Goal: Check status

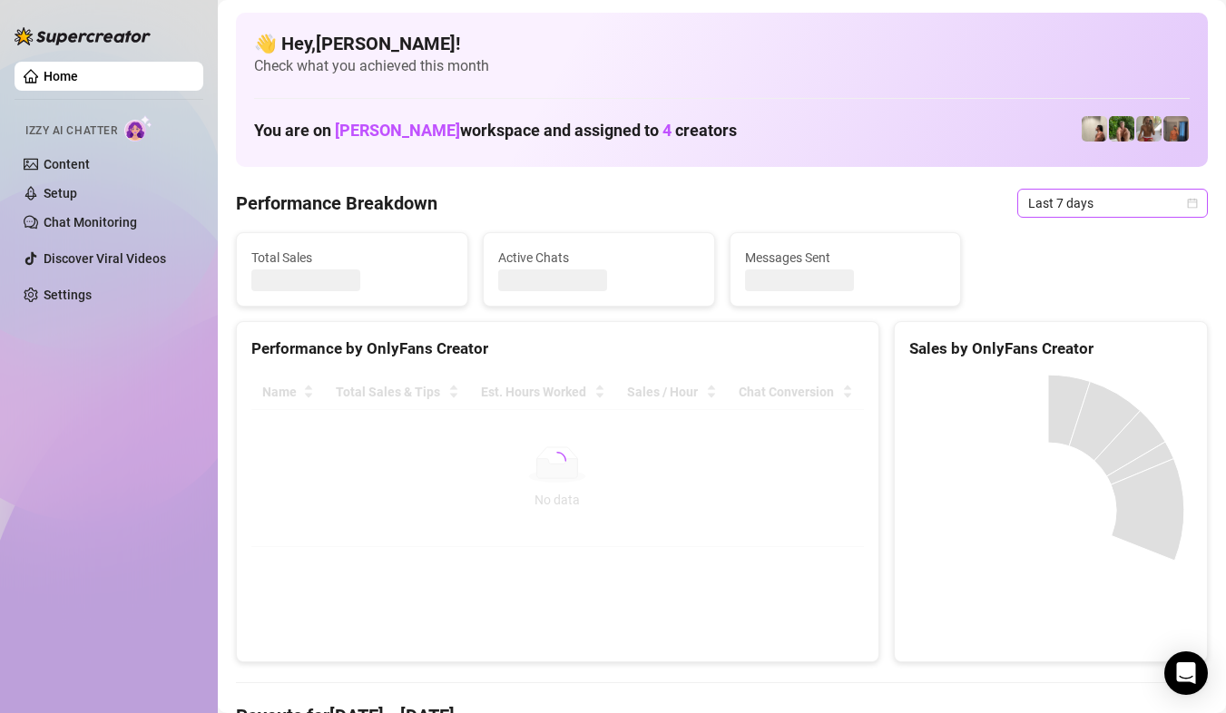
click at [1180, 209] on span "Last 7 days" at bounding box center [1112, 203] width 169 height 27
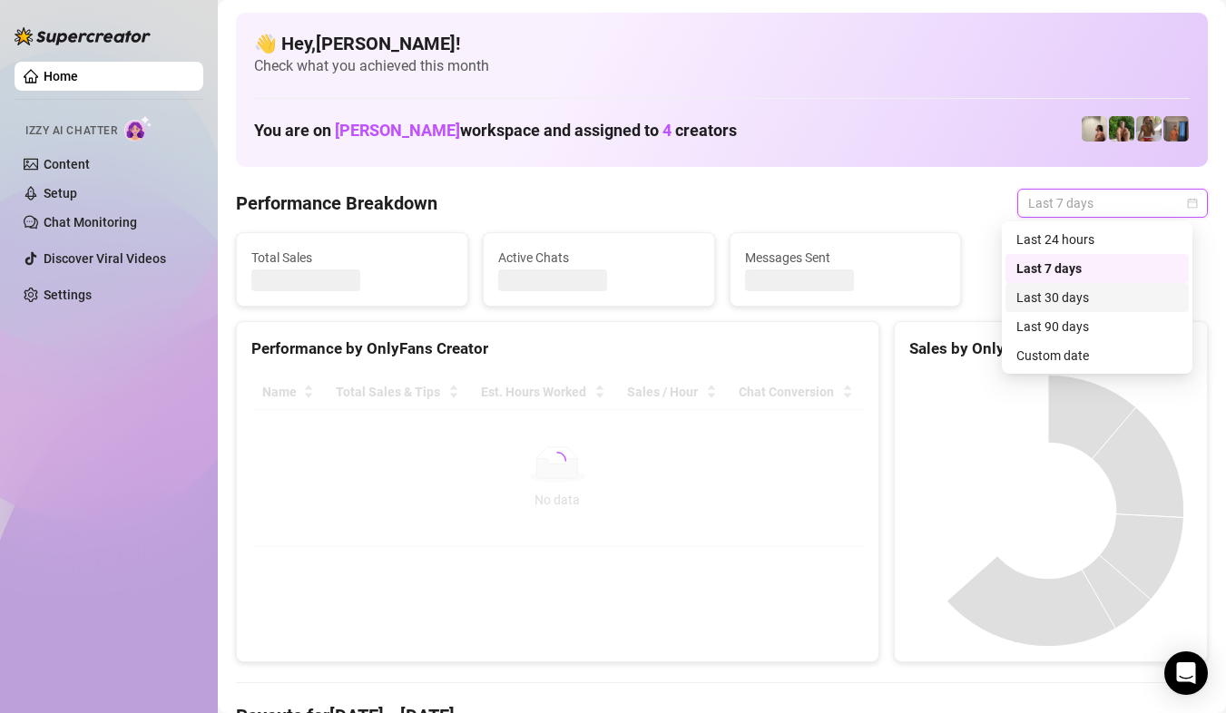
click at [1094, 343] on div "Custom date" at bounding box center [1096, 355] width 183 height 29
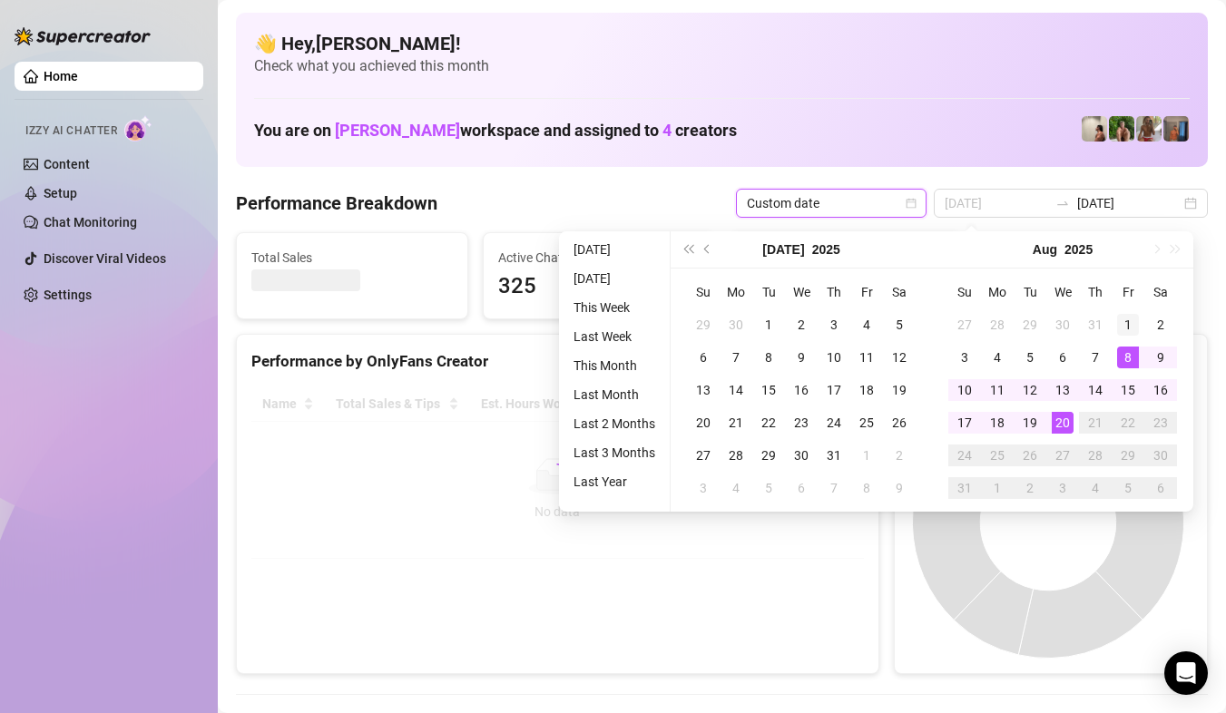
type input "[DATE]"
click at [1126, 332] on div "1" at bounding box center [1128, 325] width 22 height 22
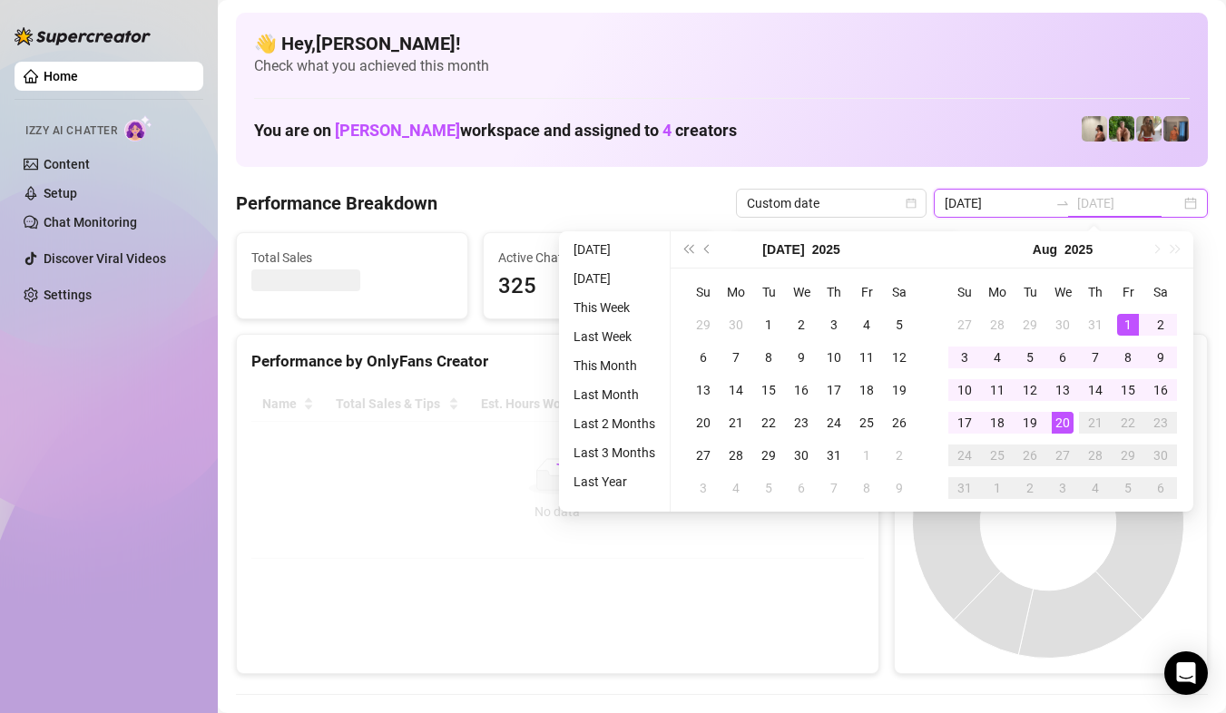
type input "[DATE]"
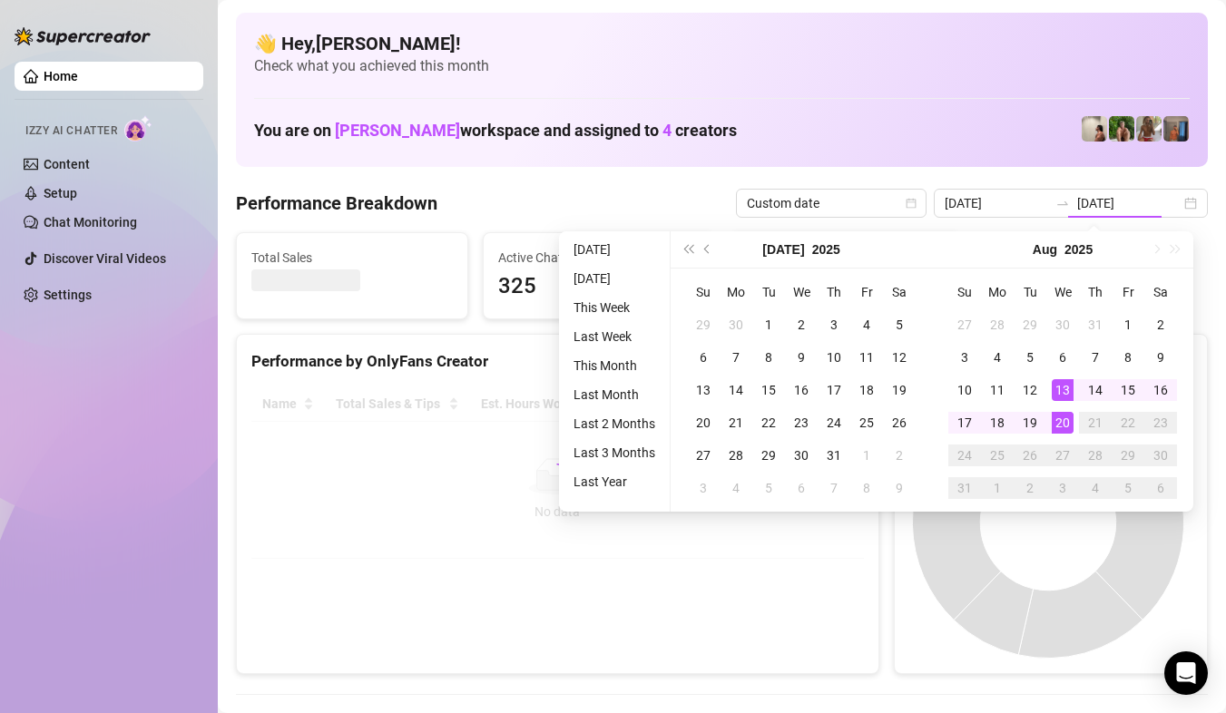
click at [1062, 435] on td "20" at bounding box center [1062, 422] width 33 height 33
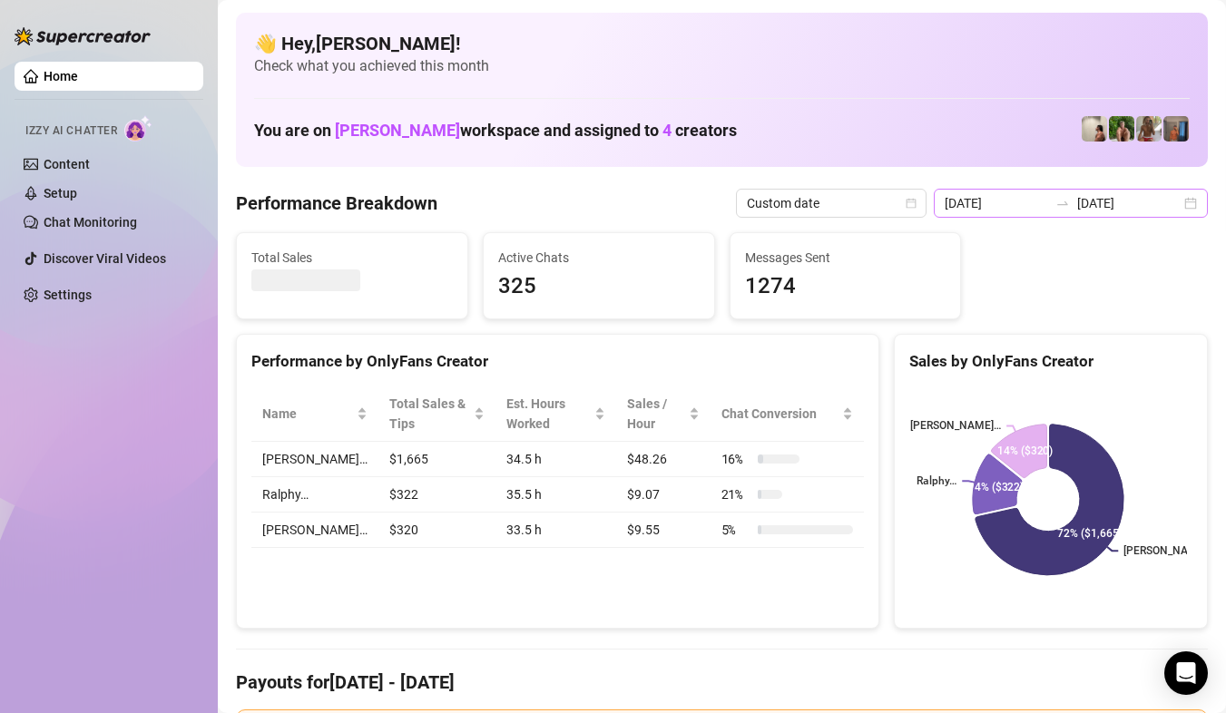
click at [1177, 203] on div "[DATE] [DATE]" at bounding box center [1071, 203] width 274 height 29
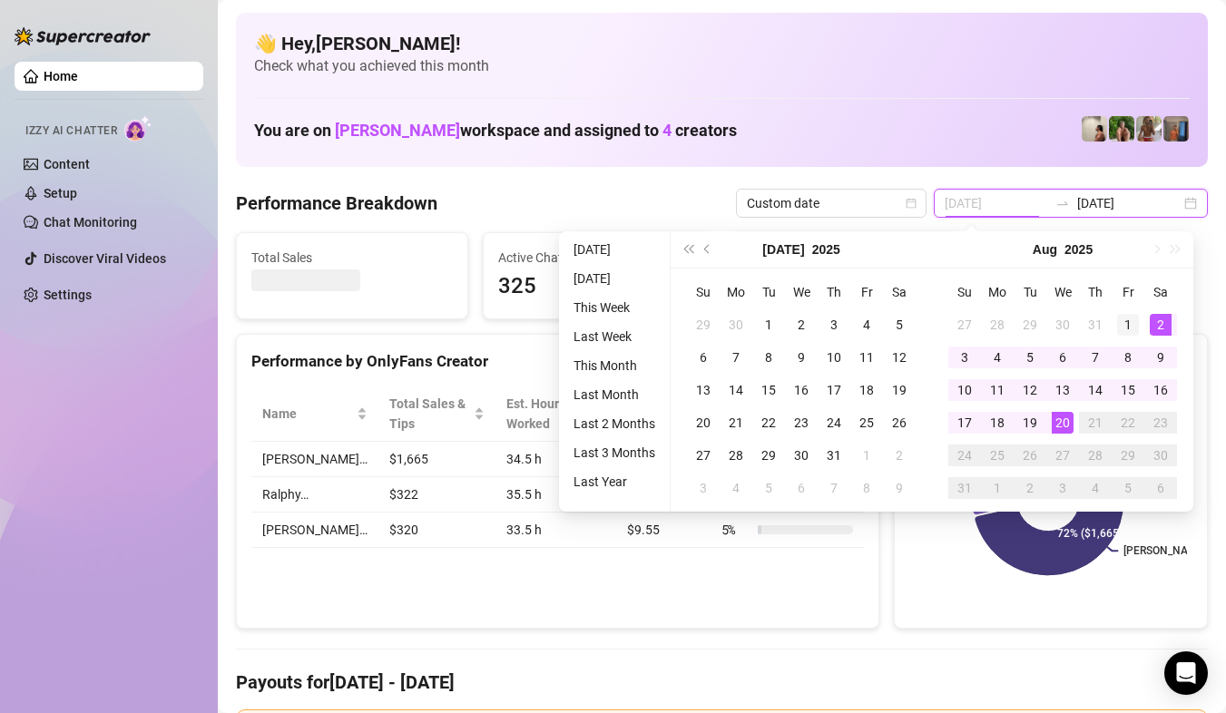
type input "[DATE]"
click at [1120, 329] on div "1" at bounding box center [1128, 325] width 22 height 22
type input "[DATE]"
click at [1066, 422] on div "20" at bounding box center [1062, 423] width 22 height 22
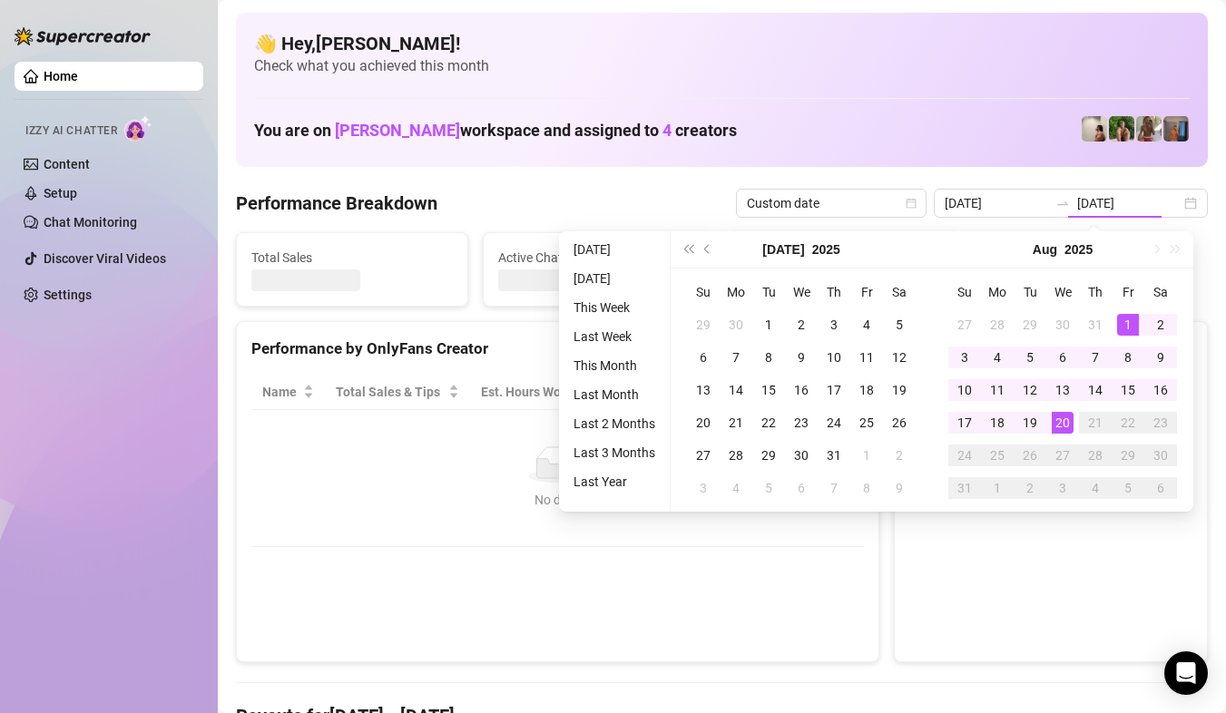
type input "[DATE]"
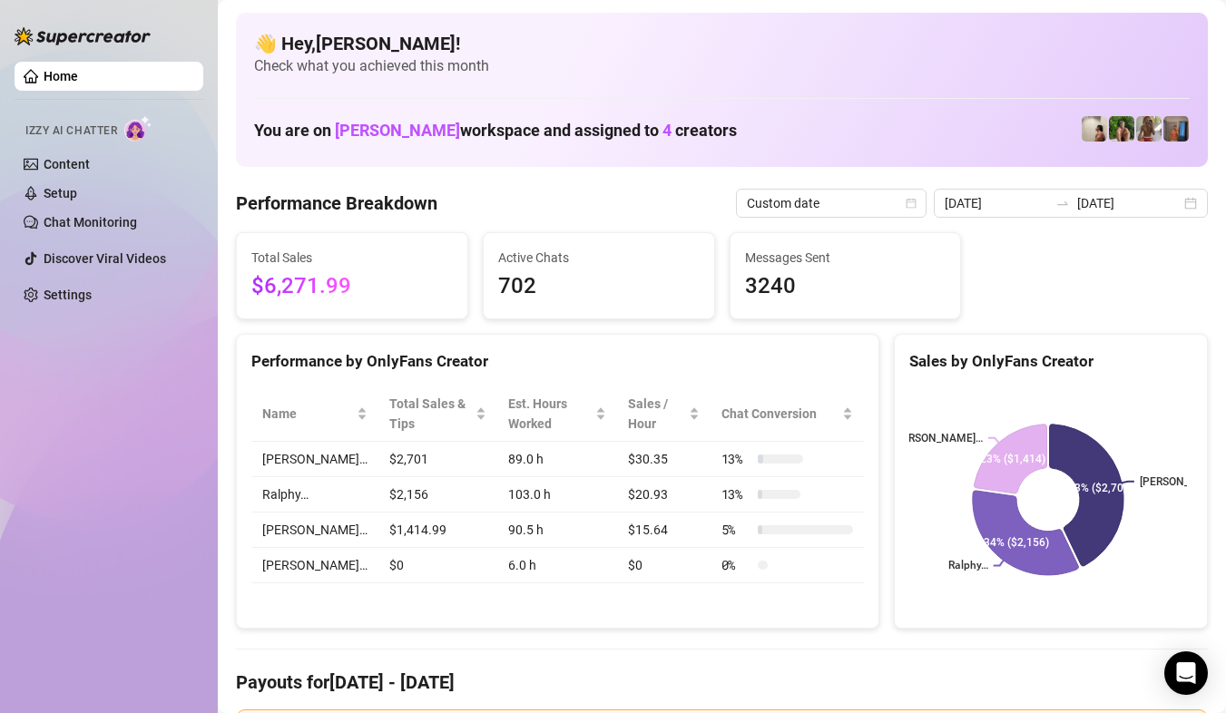
click at [1165, 197] on div "[DATE] [DATE]" at bounding box center [1071, 203] width 274 height 29
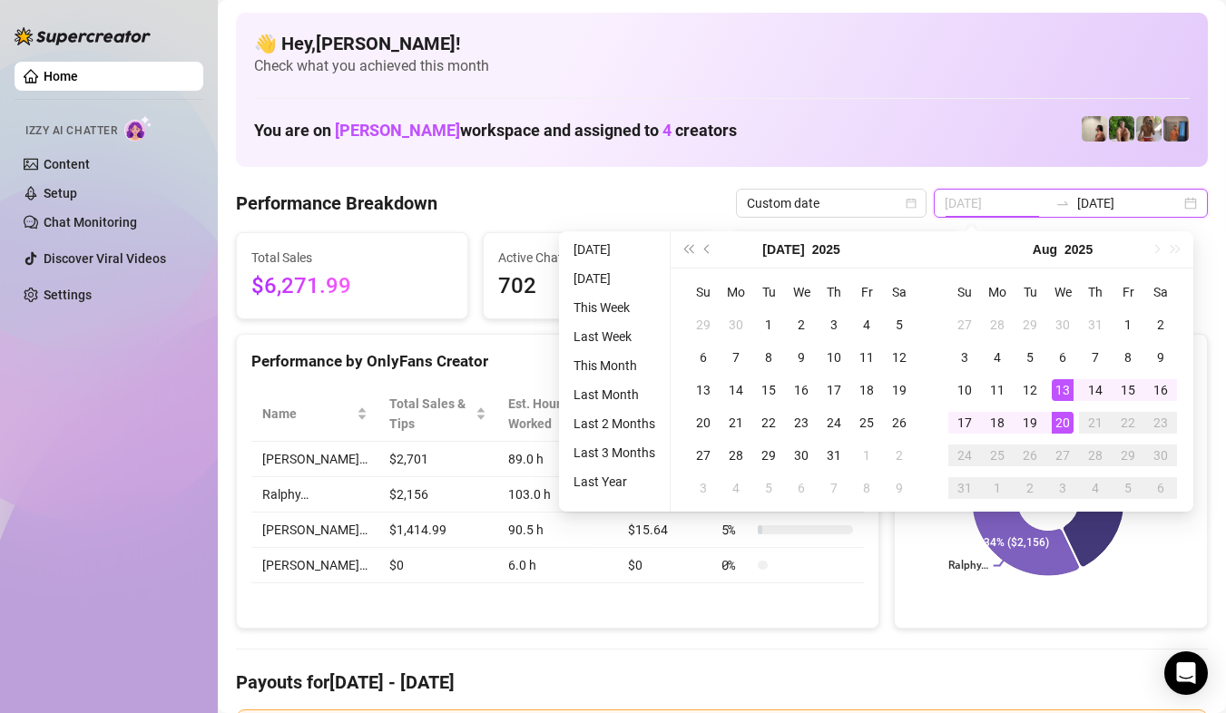
type input "[DATE]"
click at [1059, 417] on div "20" at bounding box center [1062, 423] width 22 height 22
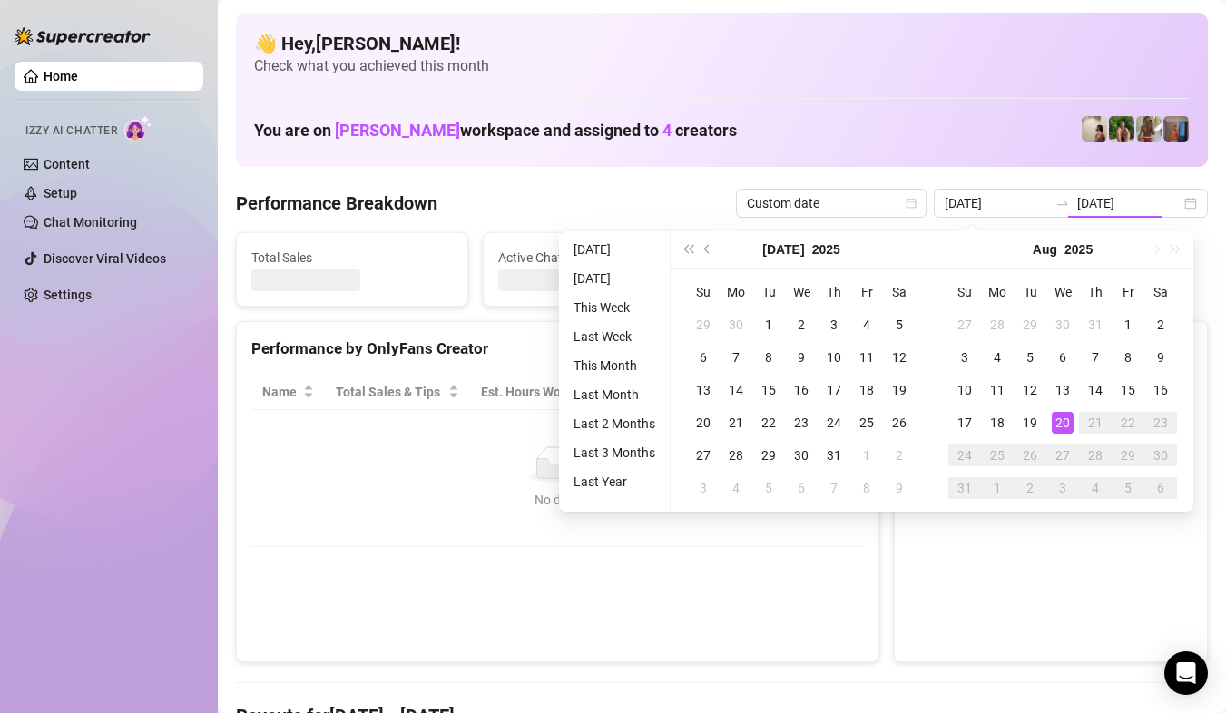
type input "[DATE]"
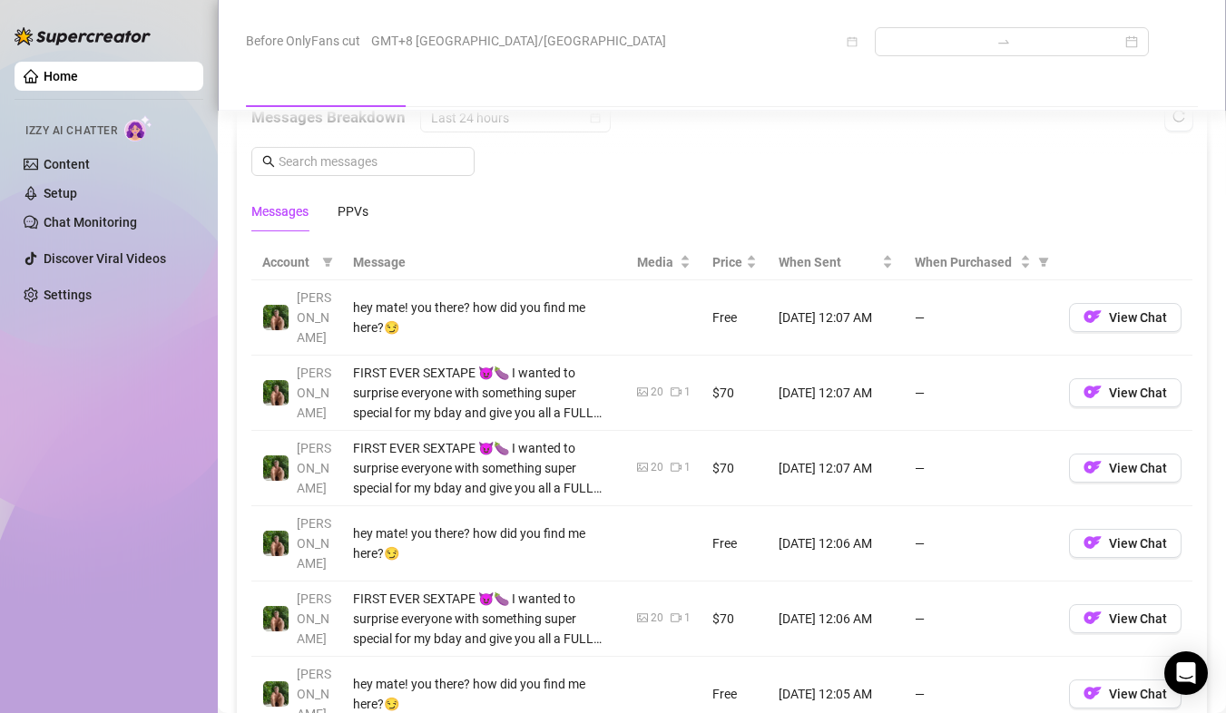
scroll to position [1814, 0]
